Goal: Communication & Community: Answer question/provide support

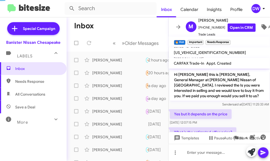
scroll to position [206, 0]
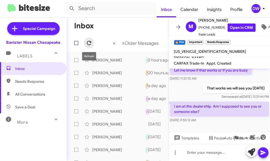
click at [89, 39] on button at bounding box center [89, 43] width 11 height 11
click at [91, 39] on button at bounding box center [89, 43] width 11 height 11
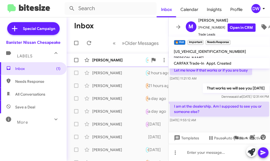
click at [100, 58] on div "[PERSON_NAME]" at bounding box center [118, 59] width 53 height 5
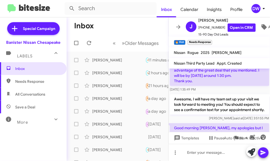
scroll to position [681, 0]
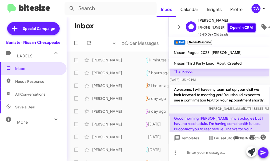
click at [235, 26] on link "Open in CRM" at bounding box center [242, 27] width 28 height 8
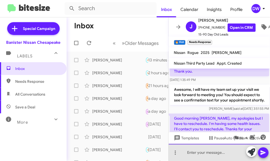
click at [187, 154] on div at bounding box center [220, 152] width 102 height 17
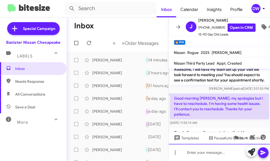
scroll to position [705, 0]
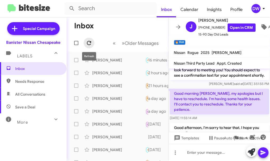
click at [90, 43] on icon at bounding box center [89, 43] width 6 height 6
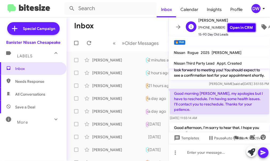
click at [231, 28] on link "Open in CRM" at bounding box center [242, 27] width 28 height 8
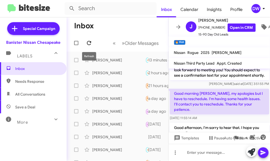
click at [88, 41] on icon at bounding box center [89, 43] width 6 height 6
